Goal: Information Seeking & Learning: Learn about a topic

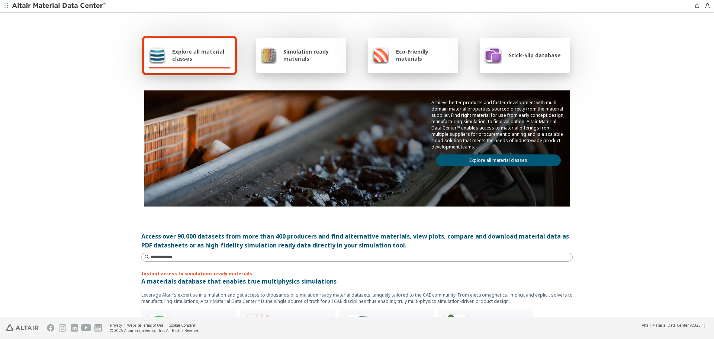
click at [472, 165] on link "Explore all material classes" at bounding box center [498, 160] width 125 height 12
click at [470, 166] on div "Achieve better products and faster development with multi-domain material prope…" at bounding box center [498, 132] width 143 height 85
click at [475, 159] on link "Explore all material classes" at bounding box center [498, 160] width 125 height 12
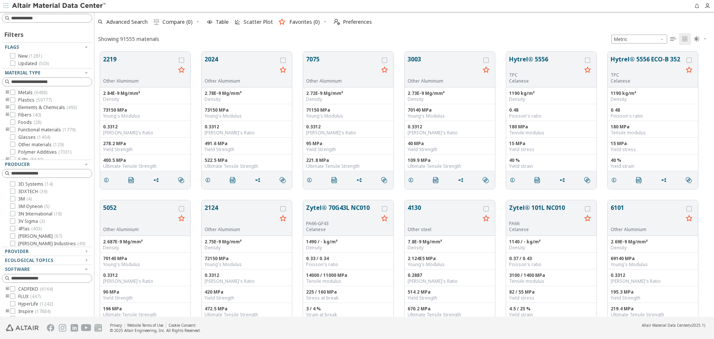
scroll to position [265, 614]
click at [623, 62] on button "Hytrel® 5556 ECO-B 352" at bounding box center [647, 63] width 73 height 17
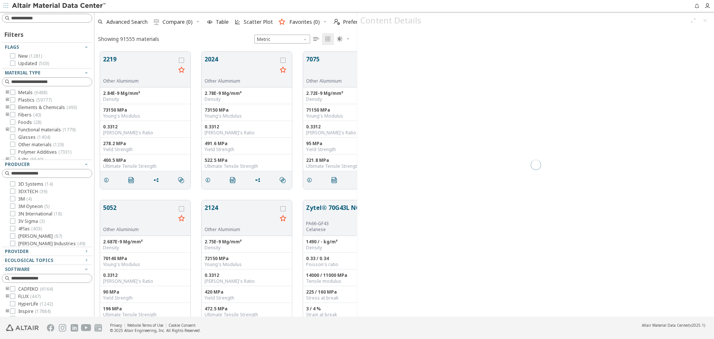
scroll to position [265, 257]
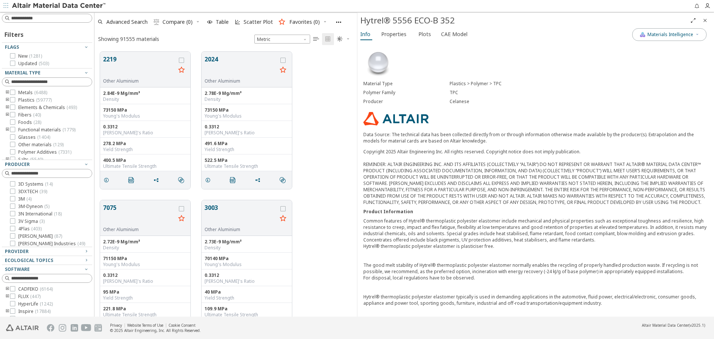
scroll to position [177, 0]
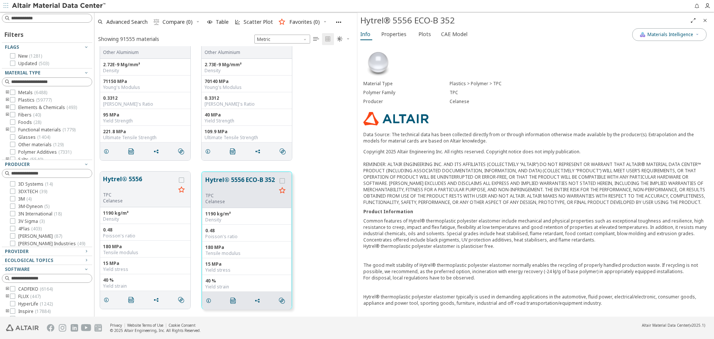
click at [704, 20] on icon "Close" at bounding box center [705, 20] width 6 height 6
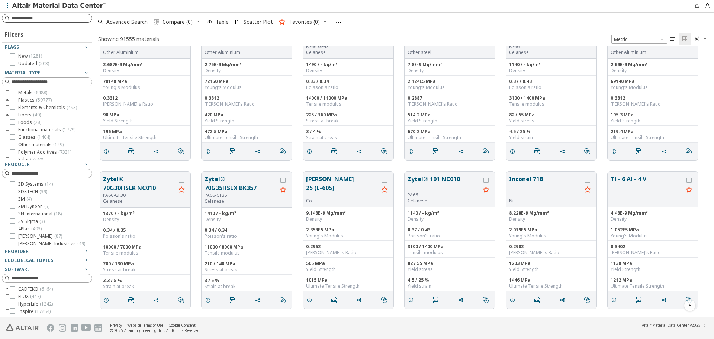
scroll to position [265, 614]
click at [64, 17] on input at bounding box center [51, 18] width 81 height 7
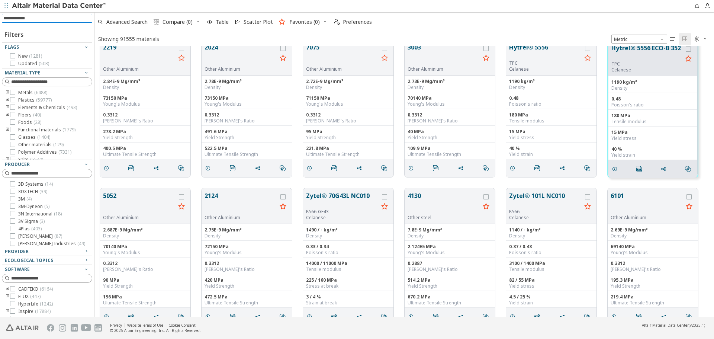
scroll to position [0, 0]
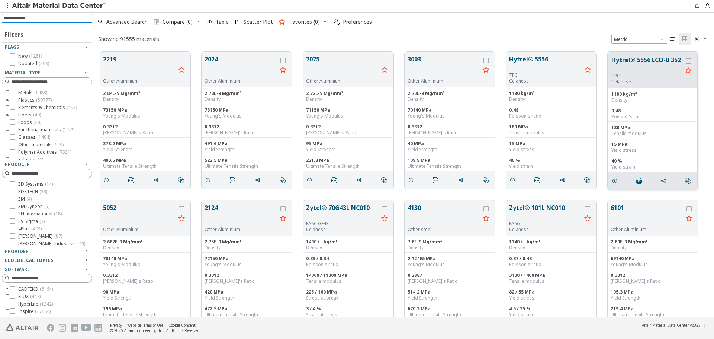
click at [634, 62] on button "Hytrel® 5556 ECO-B 352" at bounding box center [646, 63] width 71 height 17
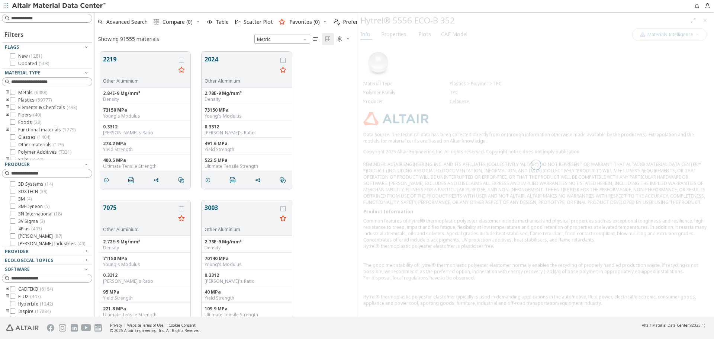
scroll to position [265, 257]
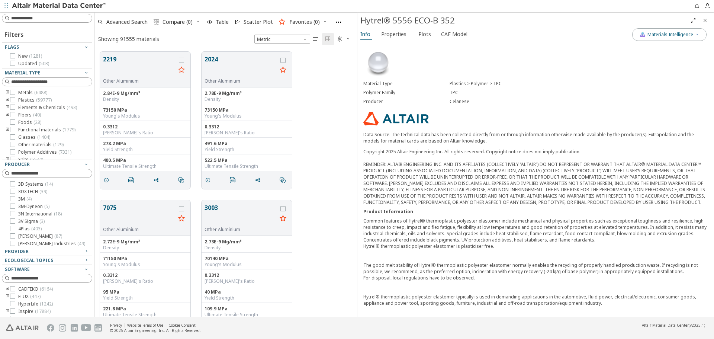
scroll to position [177, 0]
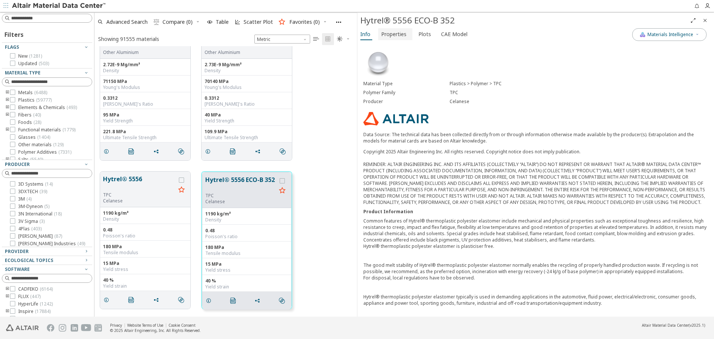
click at [400, 35] on span "Properties" at bounding box center [393, 34] width 25 height 12
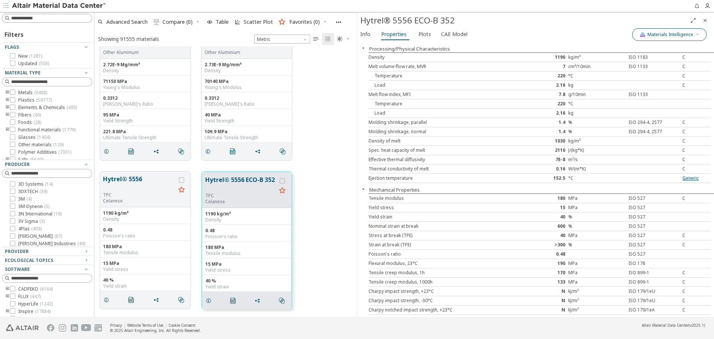
click at [701, 38] on button "Materials Intelligence" at bounding box center [669, 34] width 74 height 13
click at [699, 36] on button "Materials Intelligence" at bounding box center [669, 34] width 74 height 13
click at [704, 21] on icon "Close" at bounding box center [705, 20] width 6 height 6
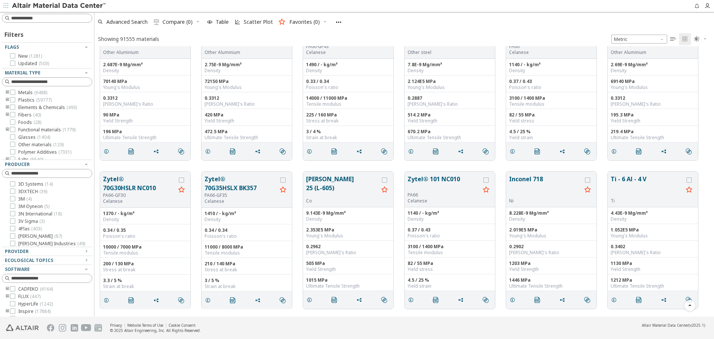
scroll to position [265, 614]
click at [53, 19] on input at bounding box center [47, 18] width 89 height 8
type input "********"
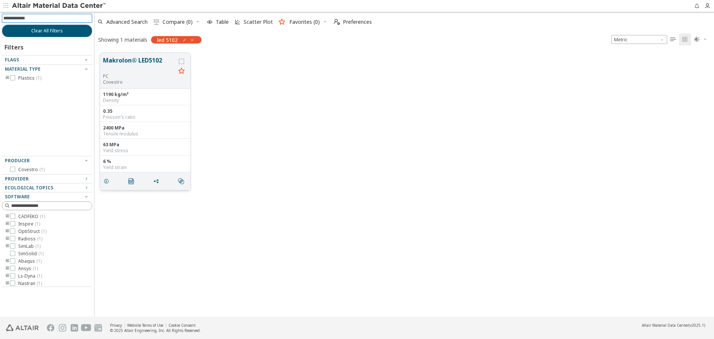
click at [136, 68] on button "Makrolon® LED5102" at bounding box center [139, 64] width 73 height 17
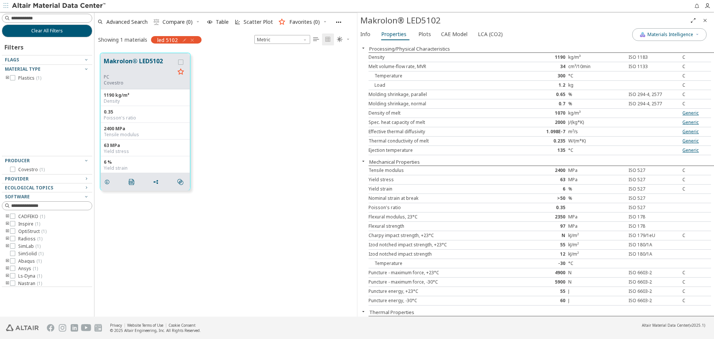
click at [706, 20] on icon "Close" at bounding box center [705, 20] width 6 height 6
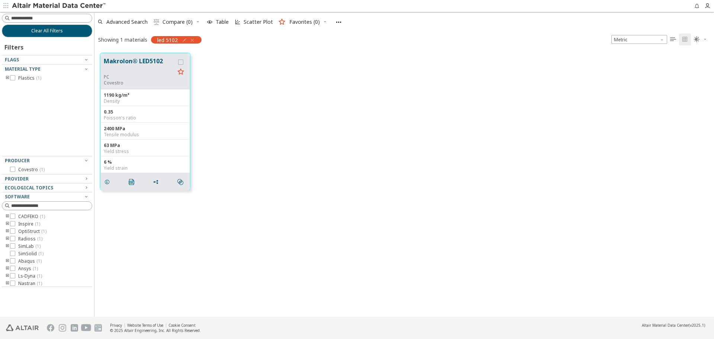
scroll to position [264, 614]
click at [127, 66] on button "Makrolon® LED5102" at bounding box center [139, 65] width 71 height 17
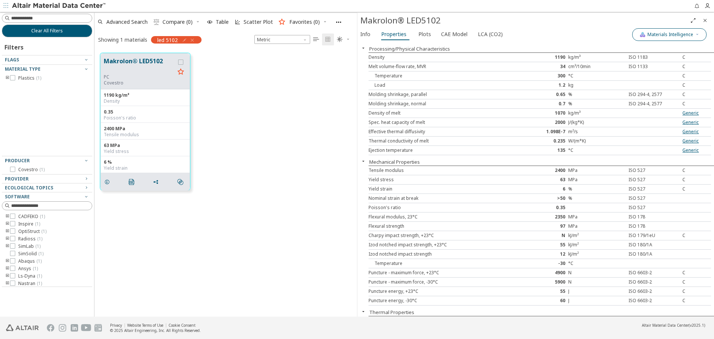
click at [697, 37] on icon "button" at bounding box center [697, 35] width 4 height 6
click at [639, 67] on span "button" at bounding box center [640, 69] width 4 height 4
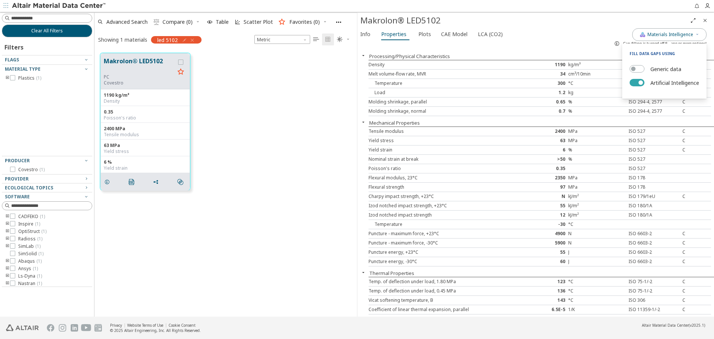
click at [638, 82] on span "button" at bounding box center [640, 82] width 4 height 4
click at [607, 139] on div "MPa" at bounding box center [596, 141] width 57 height 6
click at [699, 36] on icon "button" at bounding box center [697, 34] width 4 height 4
click at [638, 68] on button "Generic data" at bounding box center [637, 68] width 15 height 7
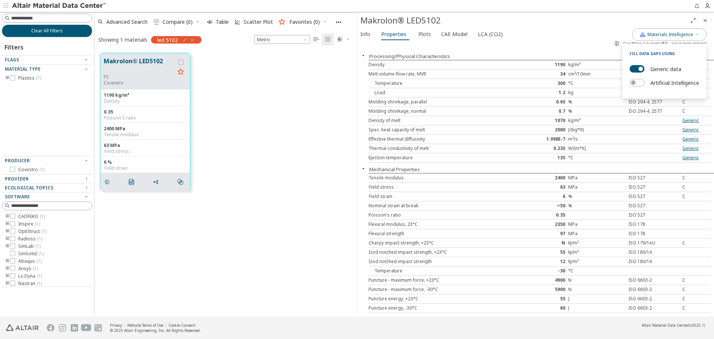
click at [628, 200] on div "Yield strain 6 % ISO 527 C" at bounding box center [540, 196] width 342 height 9
click at [698, 33] on icon "button" at bounding box center [697, 34] width 4 height 4
click at [426, 35] on span "Plots" at bounding box center [424, 34] width 13 height 12
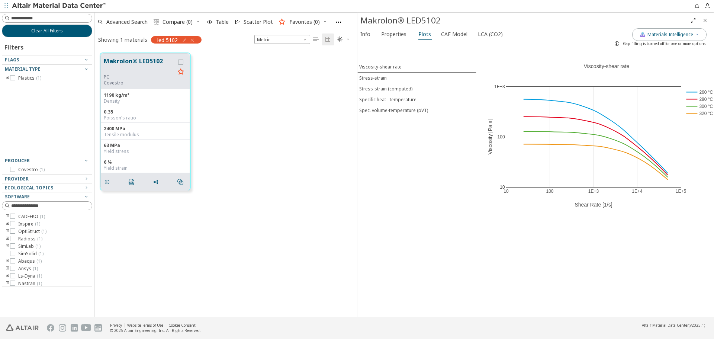
click at [696, 38] on div "Gap filling is turned off for one or more options!" at bounding box center [659, 44] width 96 height 12
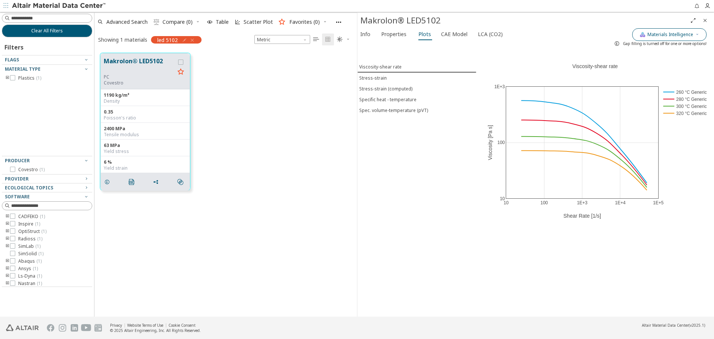
click at [697, 35] on icon "button" at bounding box center [697, 34] width 4 height 4
click at [632, 68] on button "Generic data" at bounding box center [637, 68] width 15 height 7
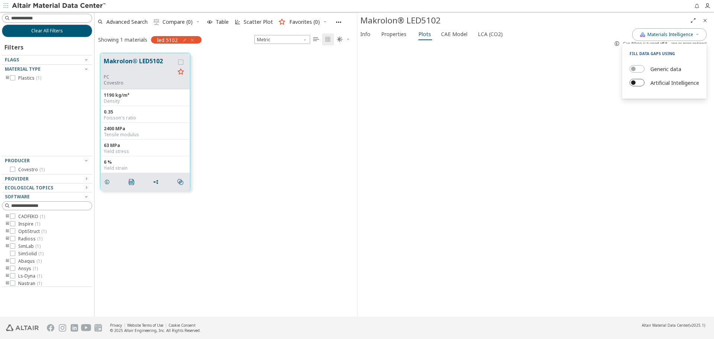
click at [636, 81] on button "Artificial Intelligence" at bounding box center [637, 82] width 15 height 7
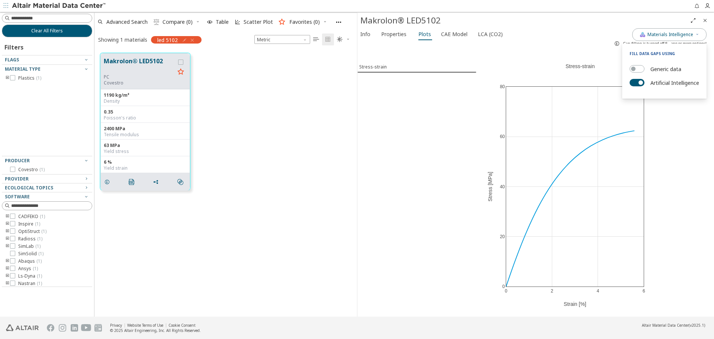
click at [446, 151] on div "Stress-strain" at bounding box center [416, 182] width 119 height 267
click at [706, 18] on icon "Close" at bounding box center [705, 20] width 6 height 6
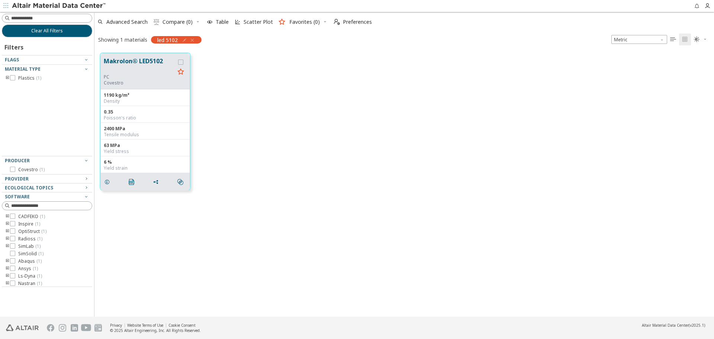
scroll to position [264, 614]
click at [119, 58] on button "Makrolon® LED5102" at bounding box center [139, 65] width 71 height 17
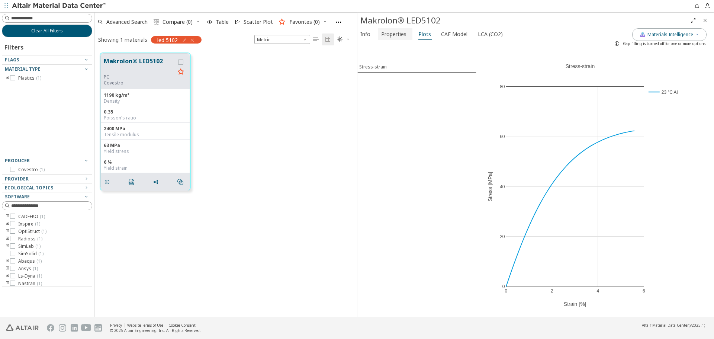
click at [395, 33] on span "Properties" at bounding box center [393, 34] width 25 height 12
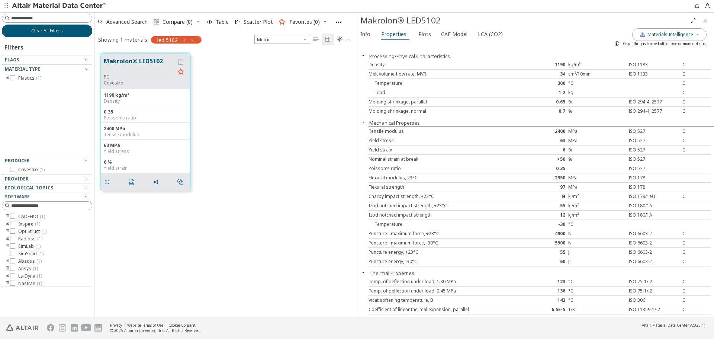
click at [40, 35] on button "Clear All Filters" at bounding box center [47, 31] width 90 height 13
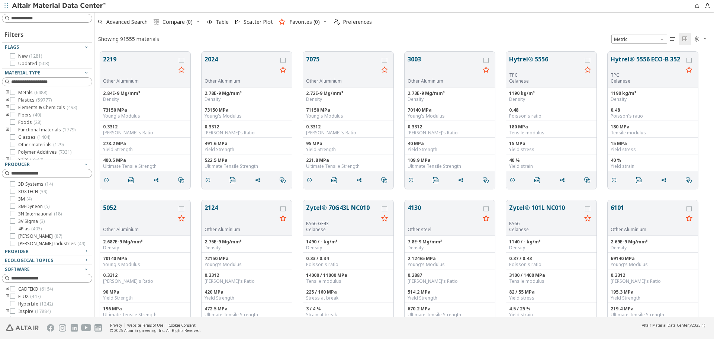
scroll to position [45, 0]
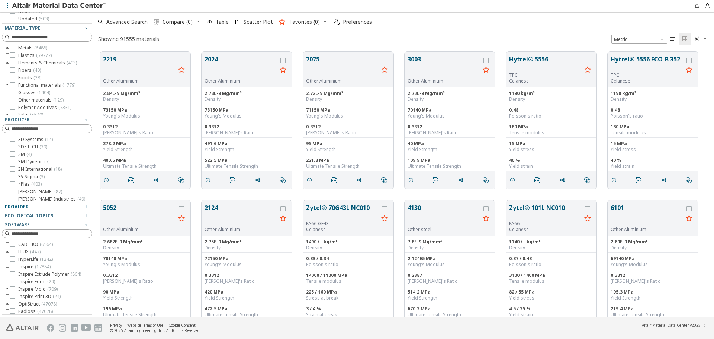
click at [57, 208] on div "Provider" at bounding box center [44, 207] width 78 height 6
click at [54, 216] on input at bounding box center [47, 216] width 89 height 8
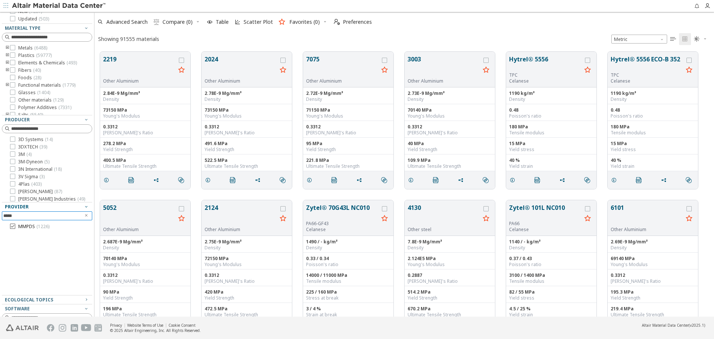
type input "*****"
click at [40, 225] on span "( 1226 )" at bounding box center [42, 226] width 13 height 6
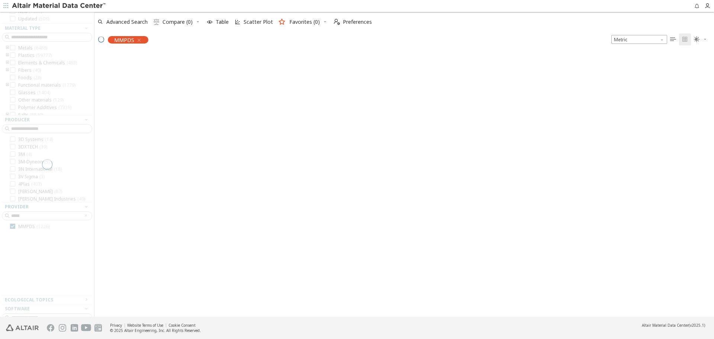
scroll to position [50, 0]
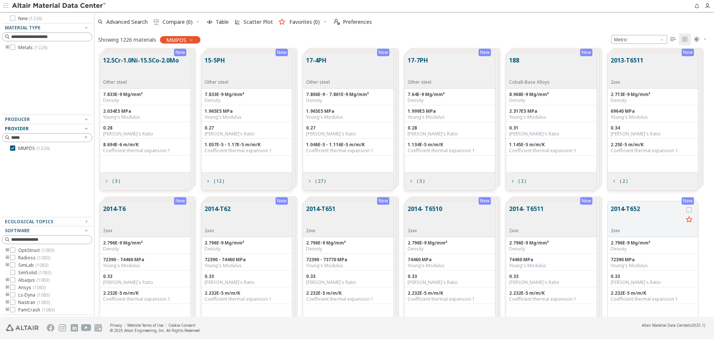
click at [316, 62] on button "17-4PH" at bounding box center [318, 67] width 24 height 23
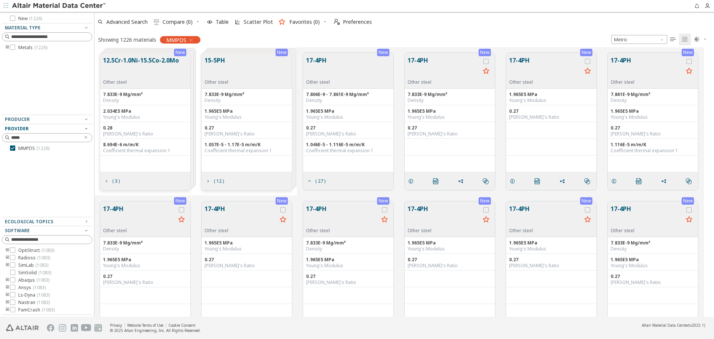
click at [422, 67] on button "17-4PH" at bounding box center [444, 67] width 73 height 23
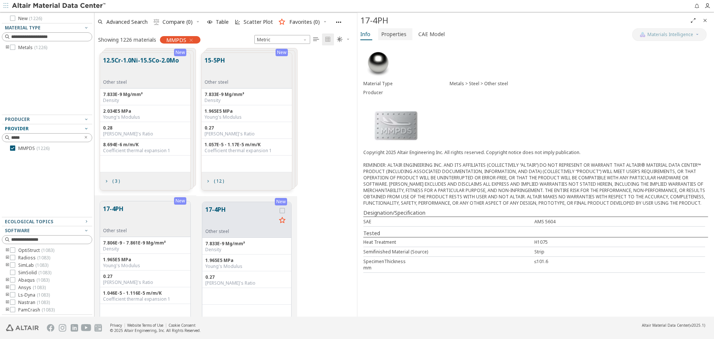
click at [398, 35] on span "Properties" at bounding box center [393, 34] width 25 height 12
